Goal: Information Seeking & Learning: Learn about a topic

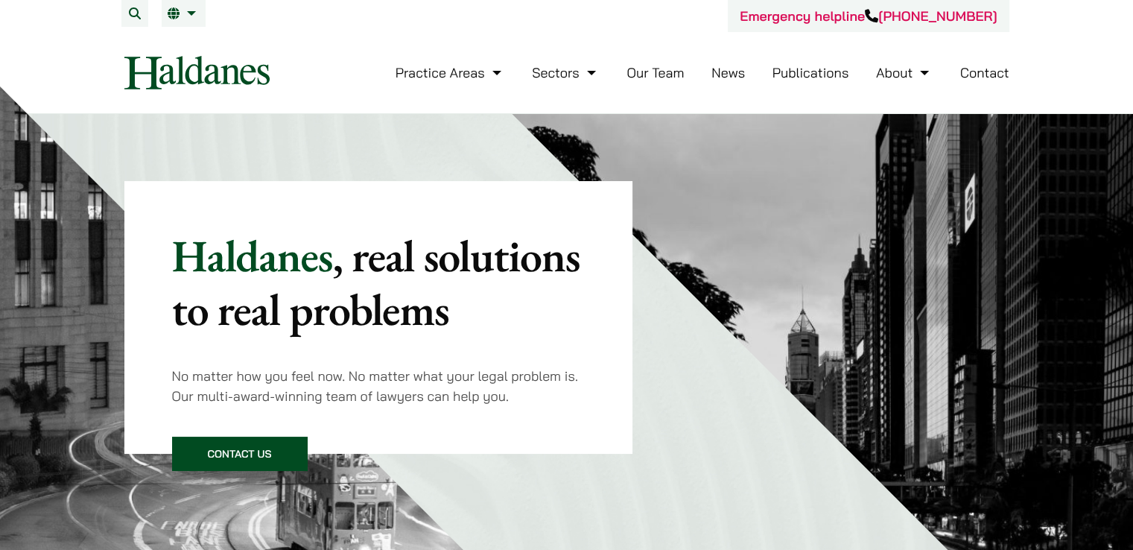
click at [140, 10] on button "Search" at bounding box center [134, 13] width 27 height 27
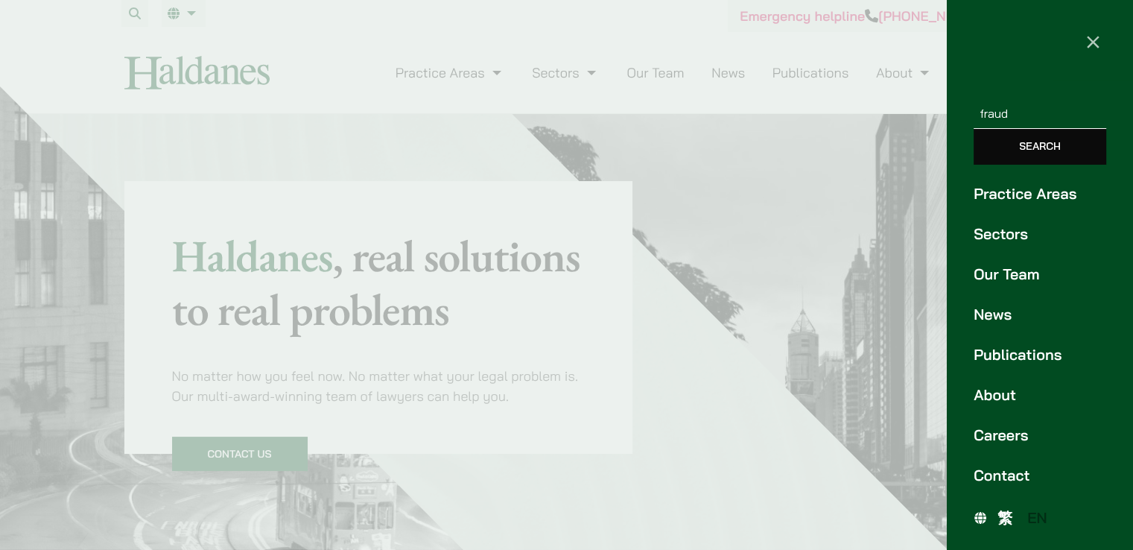
type input "fraud"
click at [974, 129] on input "Search" at bounding box center [1040, 147] width 133 height 36
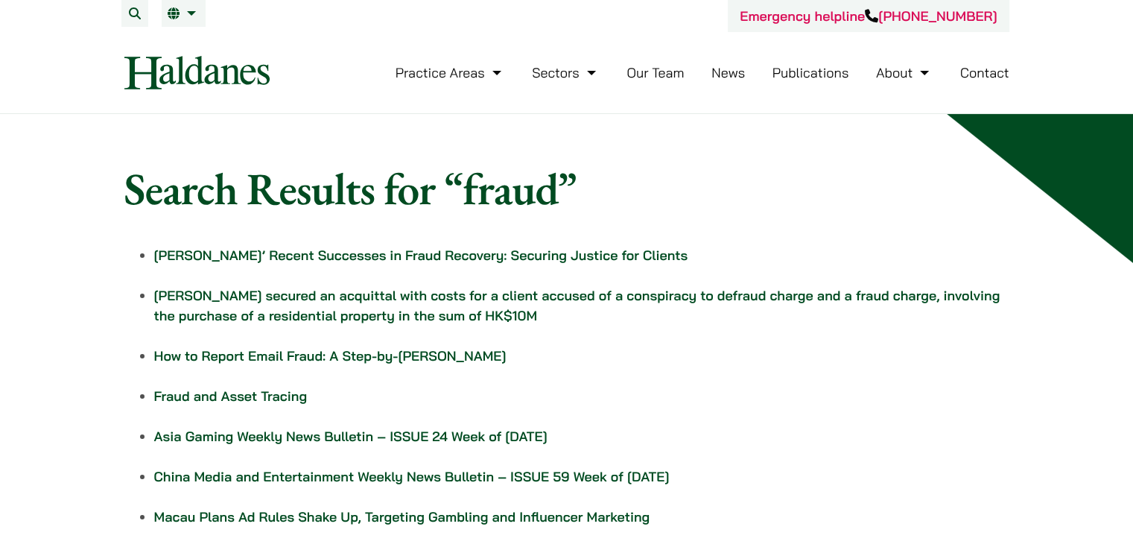
click at [407, 255] on link "Haldanes’ Recent Successes in Fraud Recovery: Securing Justice for Clients" at bounding box center [421, 255] width 534 height 17
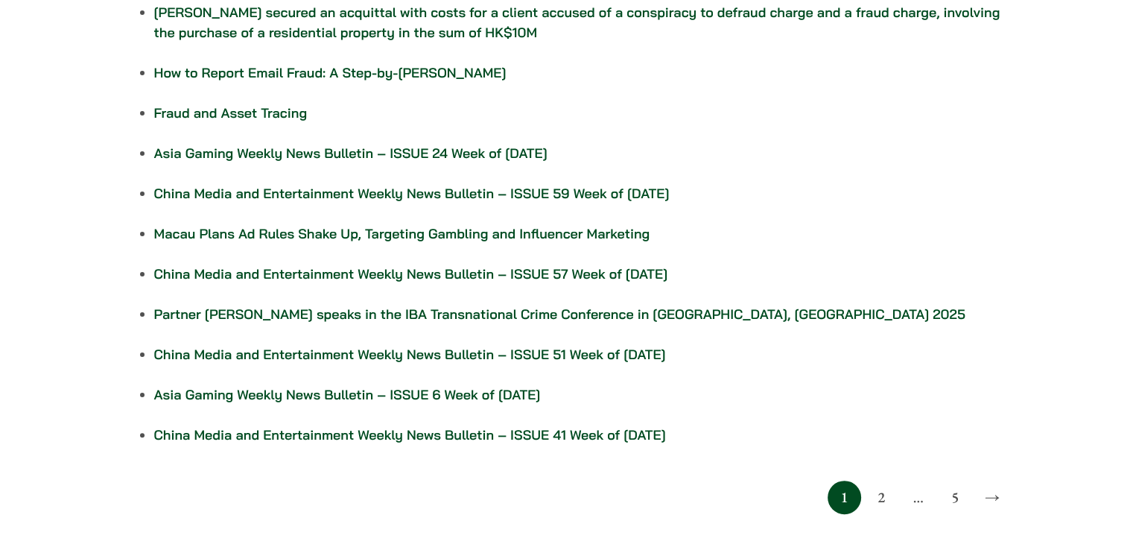
scroll to position [283, 0]
click at [487, 317] on link "Partner Felix Ng speaks in the IBA Transnational Crime Conference in Santiago, …" at bounding box center [559, 313] width 811 height 17
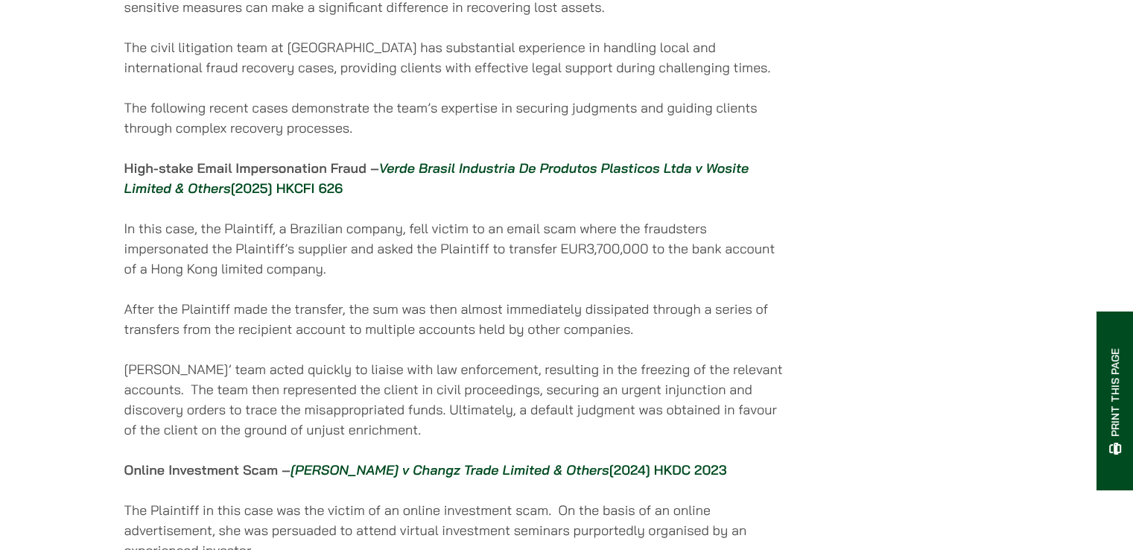
scroll to position [877, 0]
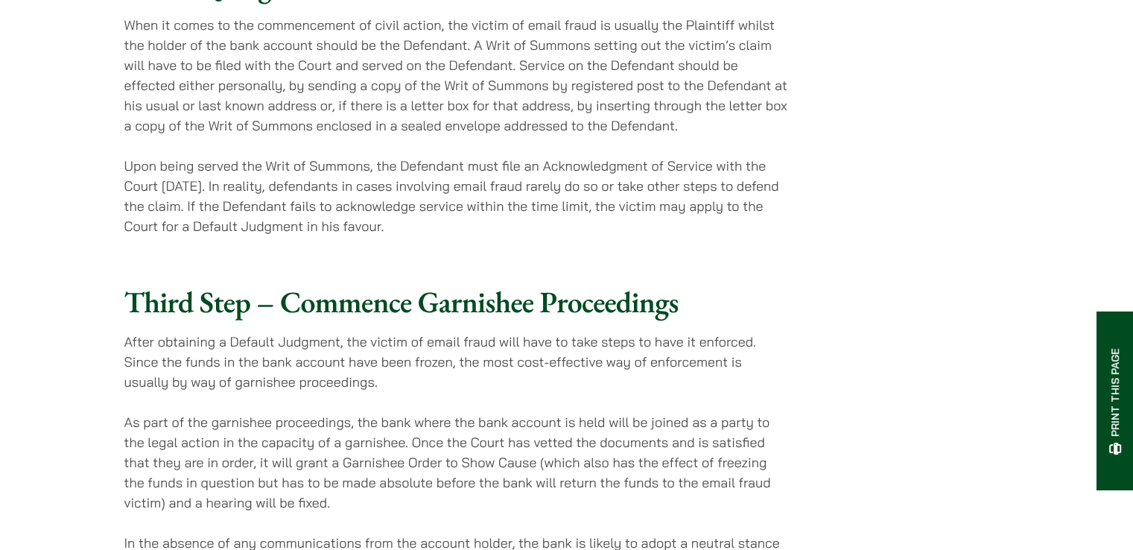
scroll to position [1439, 0]
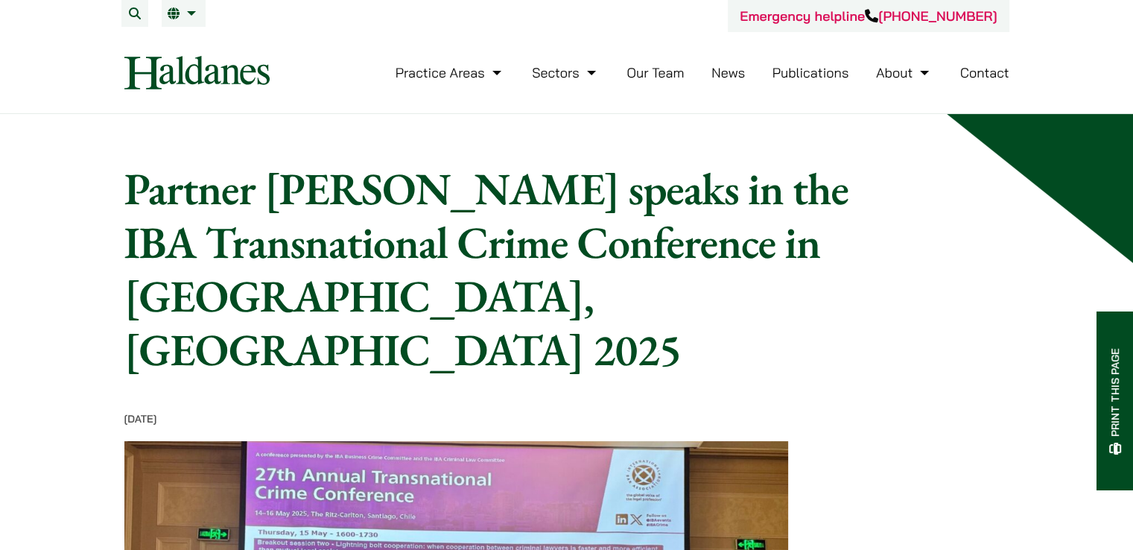
click at [784, 73] on link "Publications" at bounding box center [811, 72] width 77 height 17
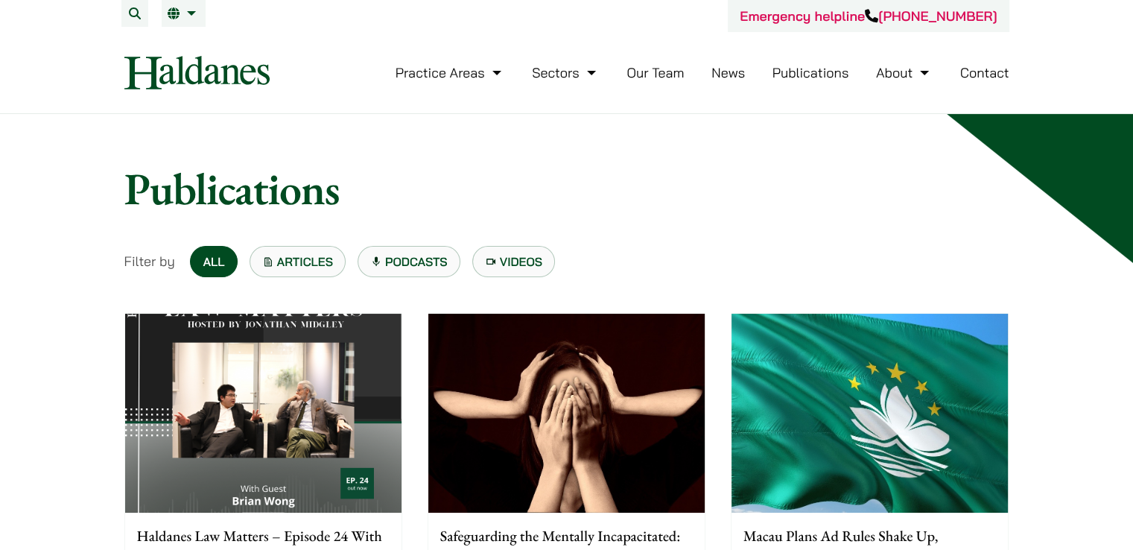
click at [448, 262] on link "Podcasts" at bounding box center [409, 261] width 103 height 31
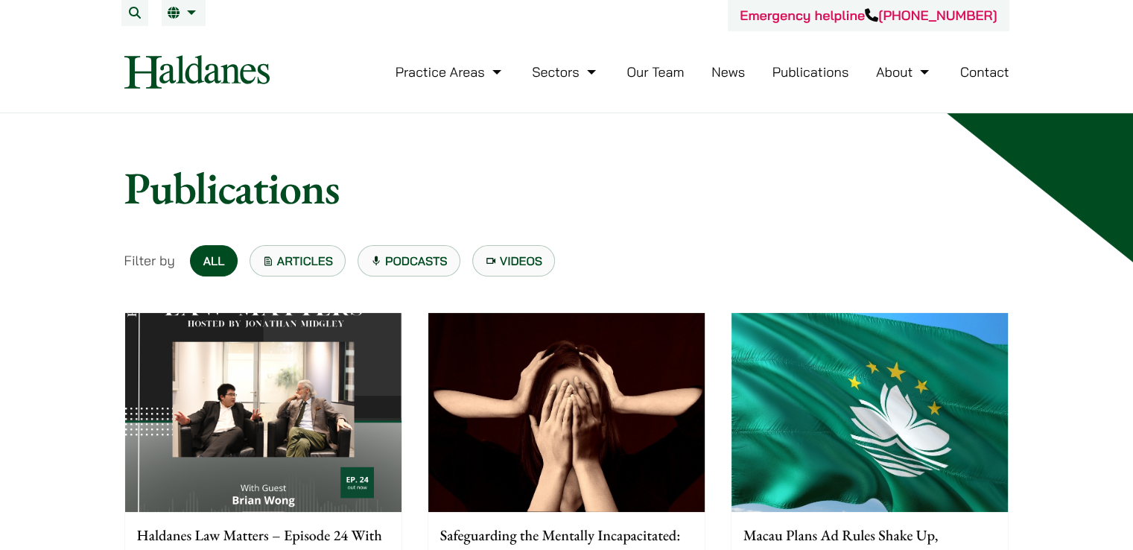
scroll to position [1, 0]
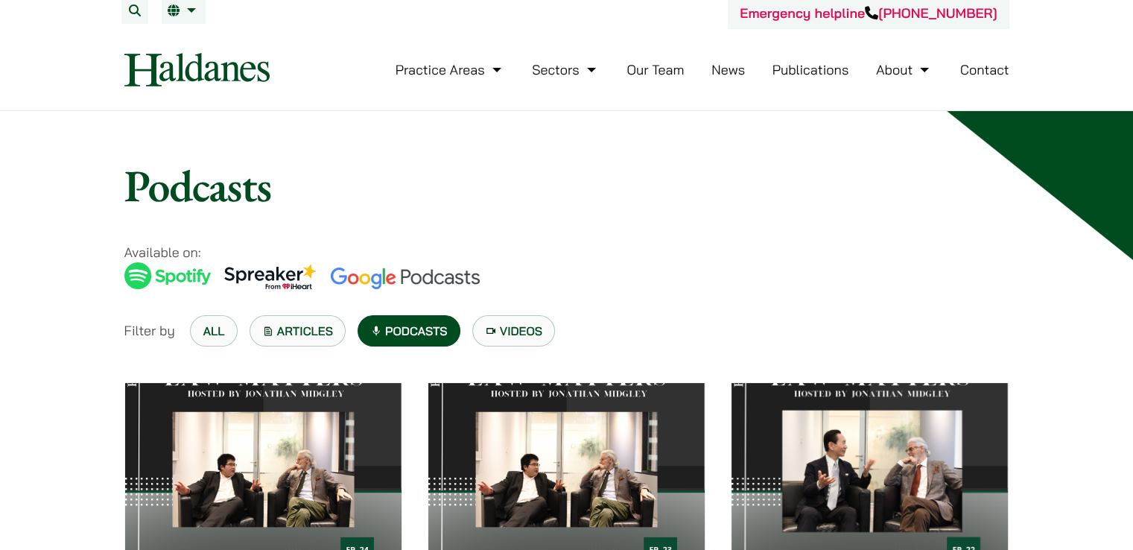
scroll to position [4, 0]
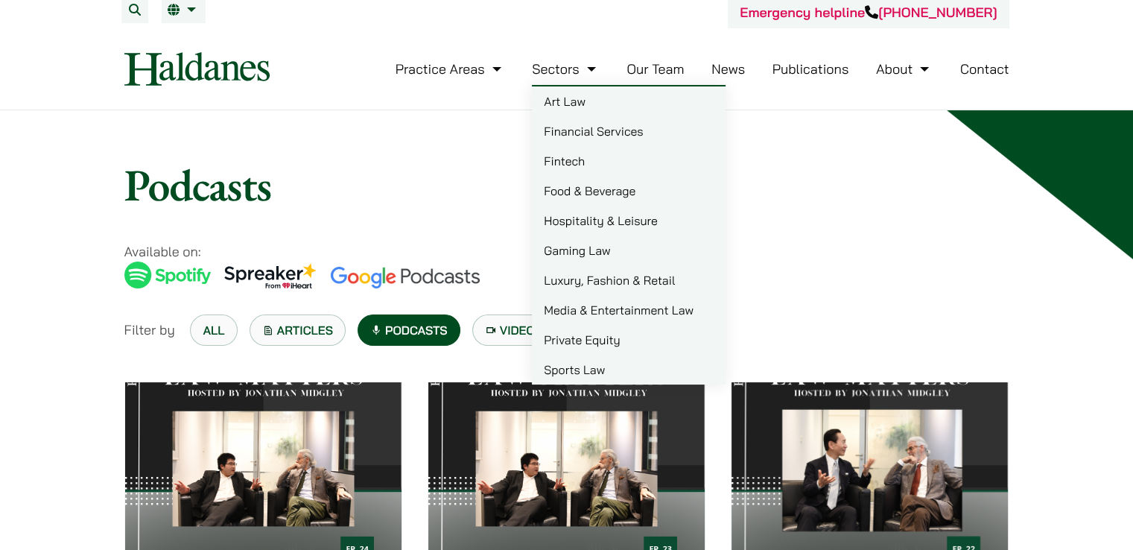
click at [787, 66] on link "Publications" at bounding box center [811, 68] width 77 height 17
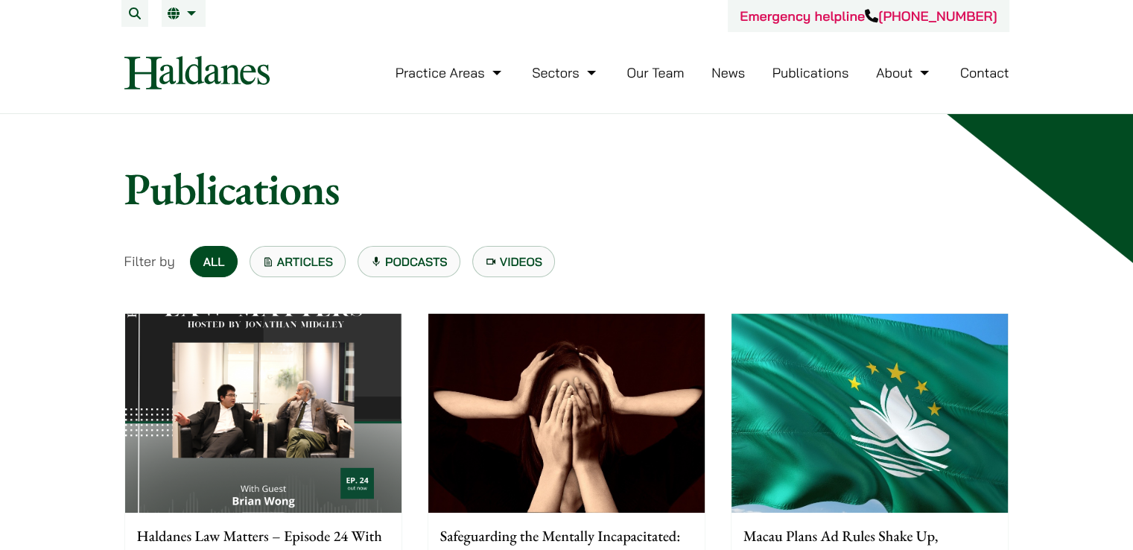
click at [720, 72] on link "News" at bounding box center [728, 72] width 34 height 17
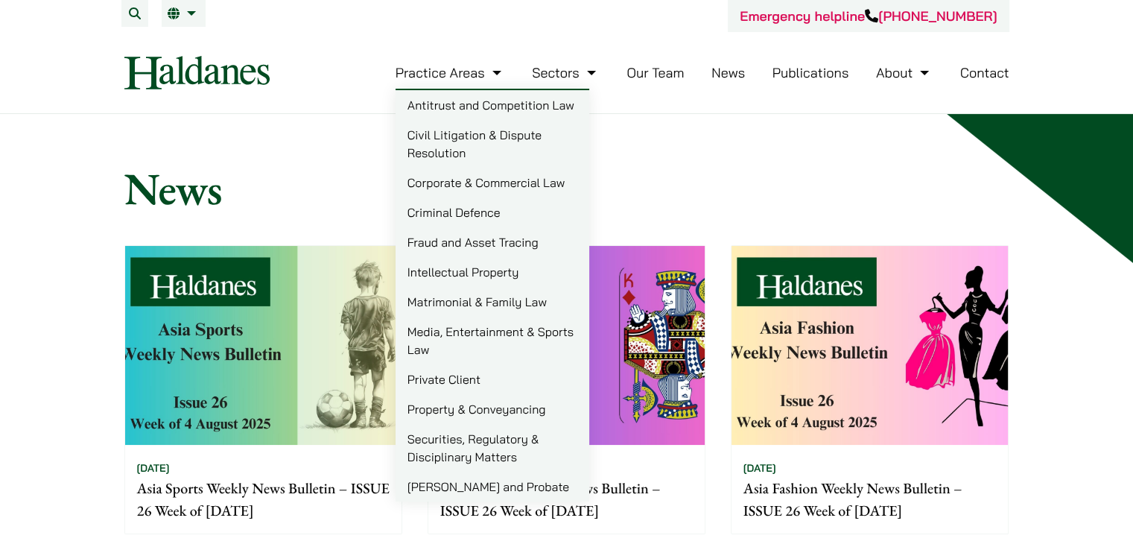
click at [466, 69] on link "Practice Areas" at bounding box center [451, 72] width 110 height 17
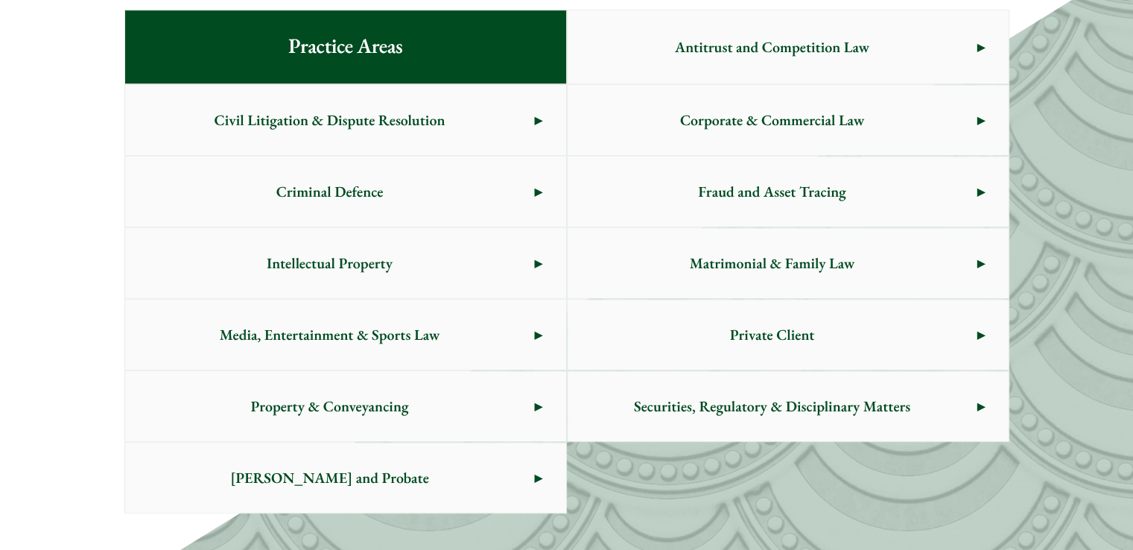
scroll to position [838, 0]
